Goal: Task Accomplishment & Management: Use online tool/utility

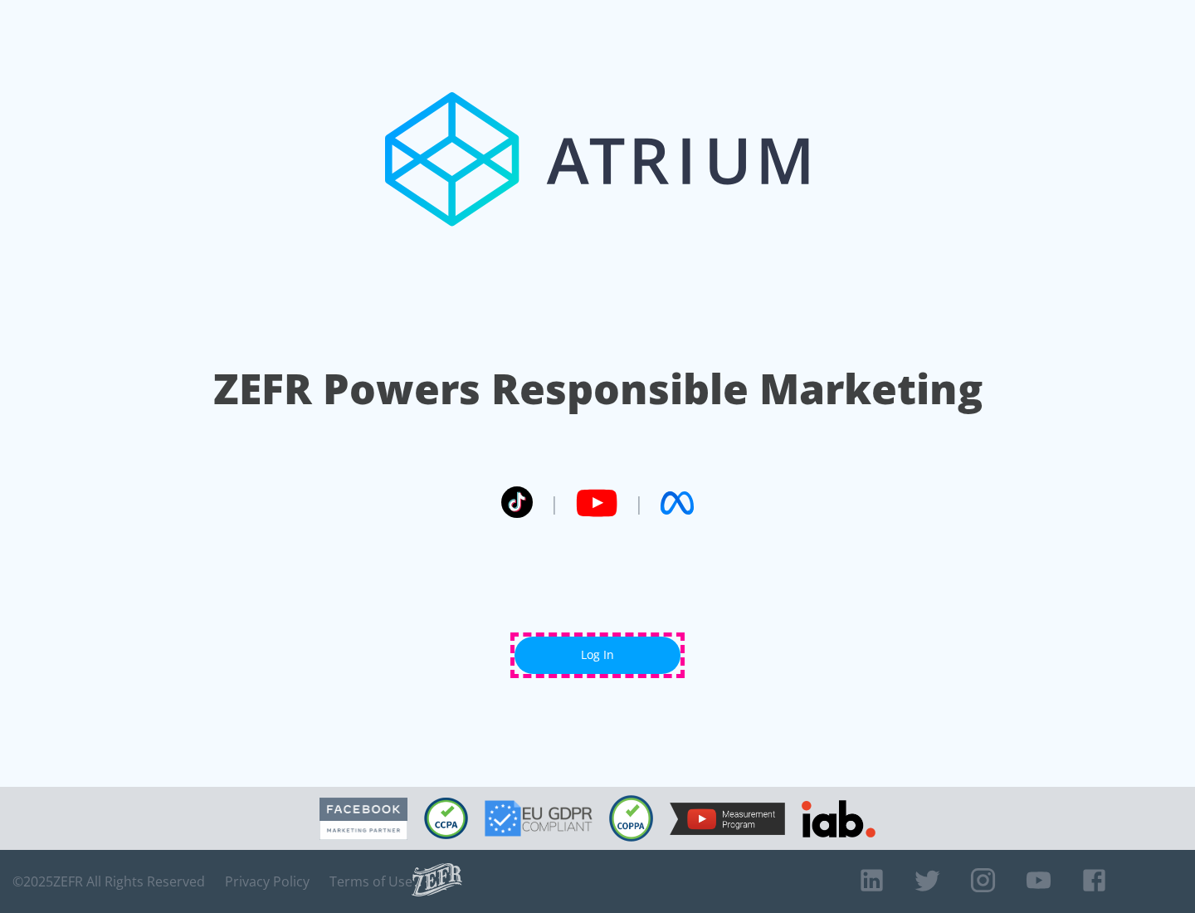
click at [597, 655] on link "Log In" at bounding box center [597, 654] width 166 height 37
